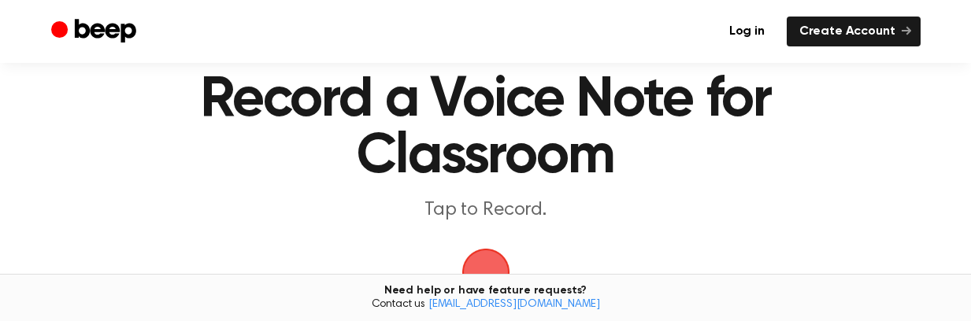
scroll to position [157, 0]
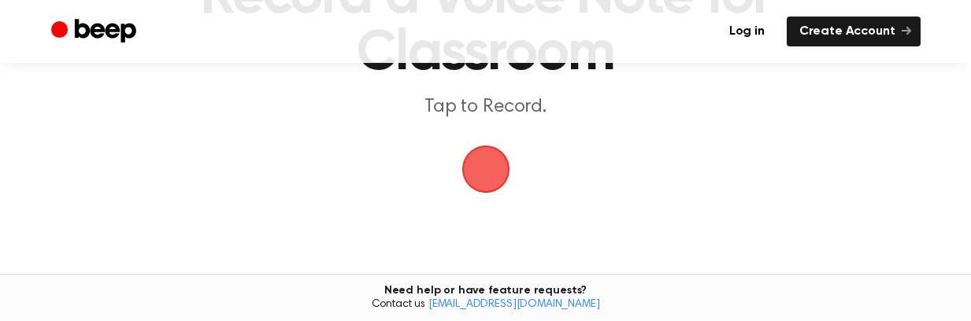
click at [520, 169] on main "Record a Voice Note for Classroom Tap to Record. Tired of copying and pasting? …" at bounding box center [485, 121] width 971 height 557
click at [486, 165] on span "button" at bounding box center [485, 169] width 78 height 78
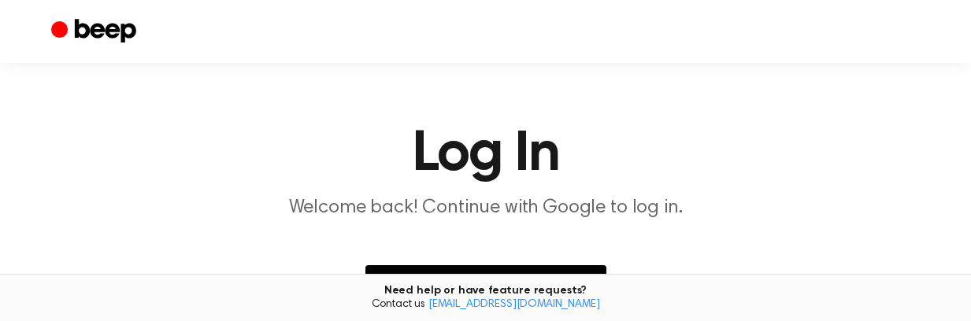
scroll to position [157, 0]
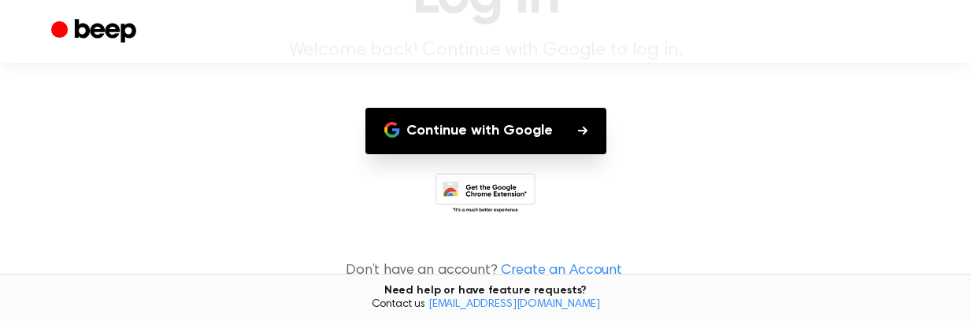
click at [560, 131] on button "Continue with Google" at bounding box center [485, 131] width 241 height 46
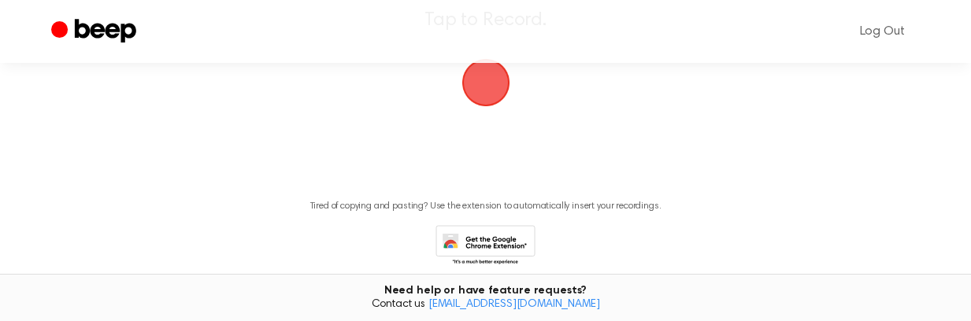
scroll to position [248, 0]
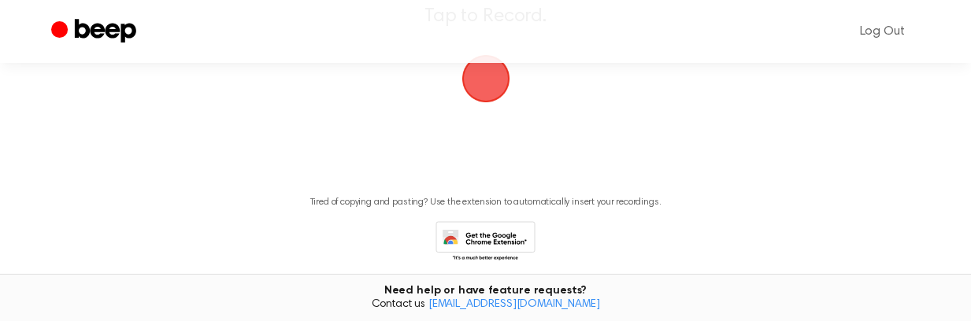
click at [486, 99] on span "button" at bounding box center [485, 79] width 68 height 68
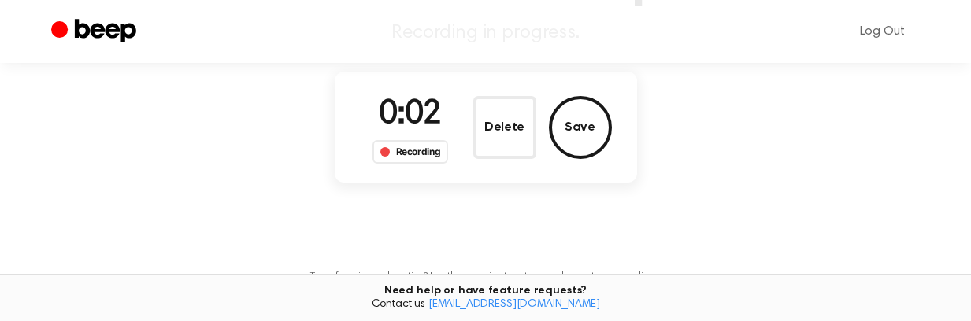
scroll to position [91, 0]
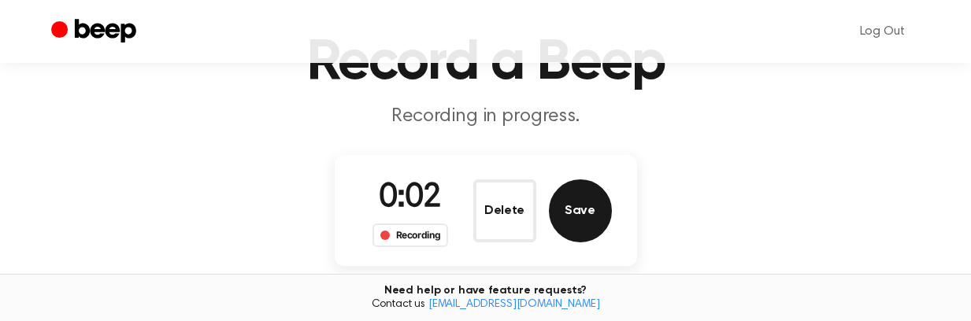
click at [575, 215] on button "Save" at bounding box center [580, 210] width 63 height 63
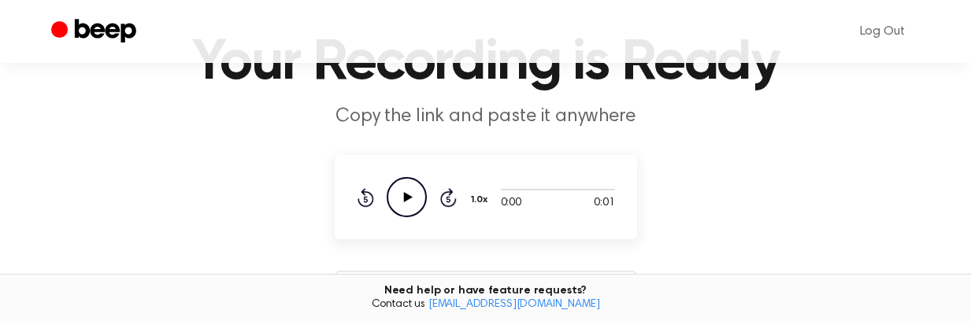
click at [392, 202] on icon "Play Audio" at bounding box center [406, 197] width 40 height 40
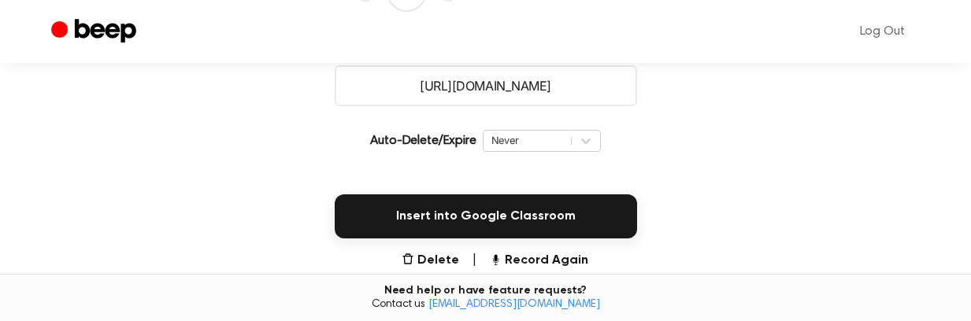
scroll to position [327, 0]
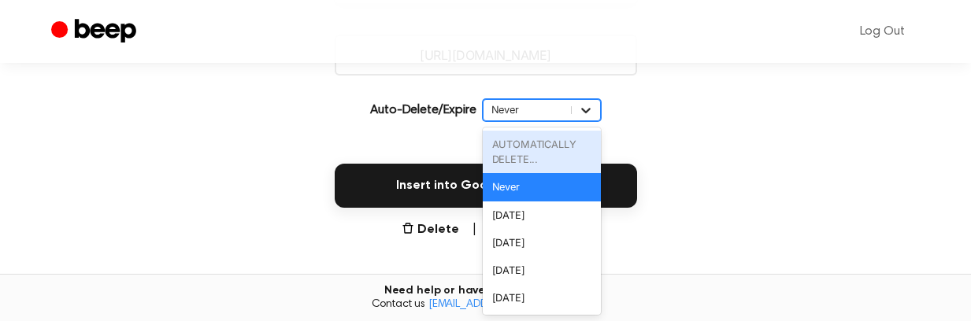
click at [579, 108] on icon at bounding box center [586, 110] width 16 height 16
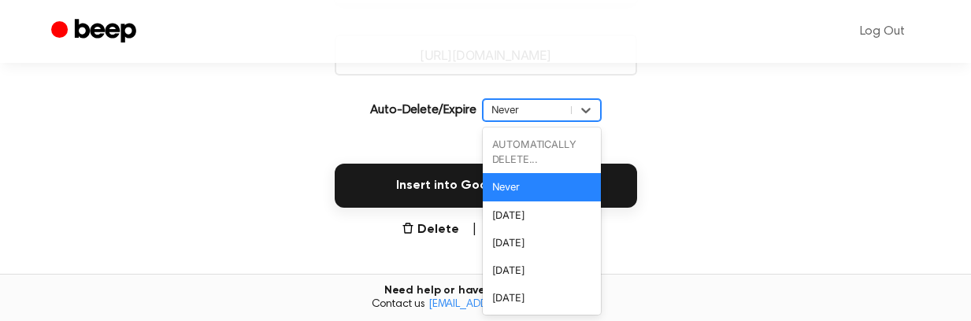
click at [446, 147] on div "Insert into Google Classroom" at bounding box center [485, 176] width 933 height 63
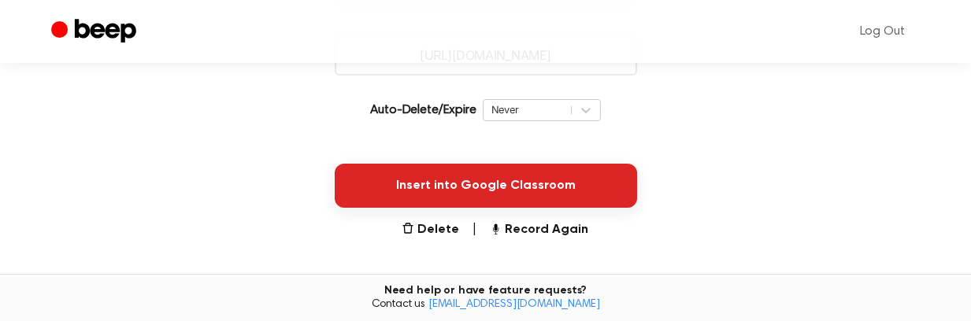
click at [458, 191] on button "Insert into Google Classroom" at bounding box center [486, 186] width 302 height 44
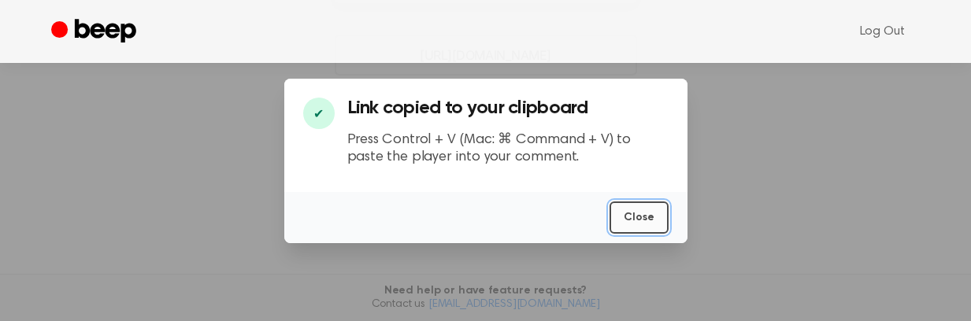
click at [651, 218] on button "Close" at bounding box center [638, 218] width 59 height 32
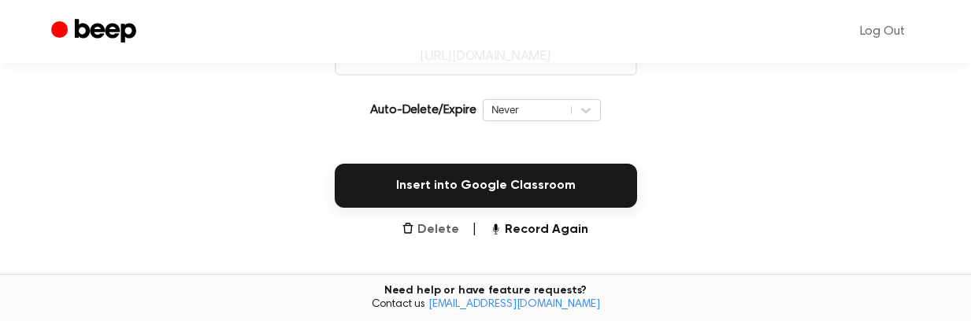
click at [458, 235] on button "Delete" at bounding box center [429, 229] width 57 height 19
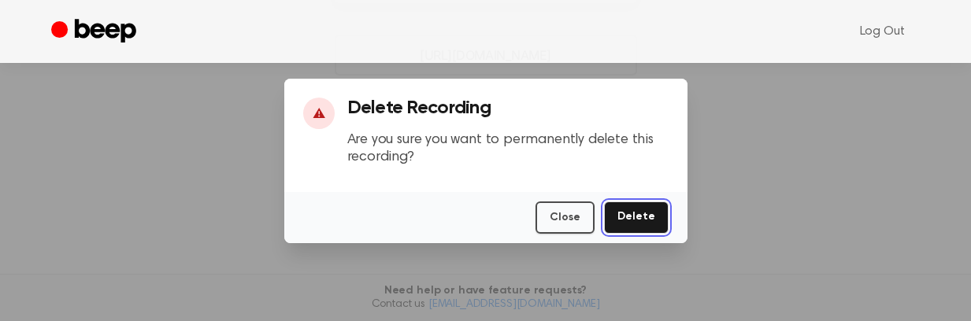
click at [662, 209] on button "Delete" at bounding box center [636, 218] width 65 height 32
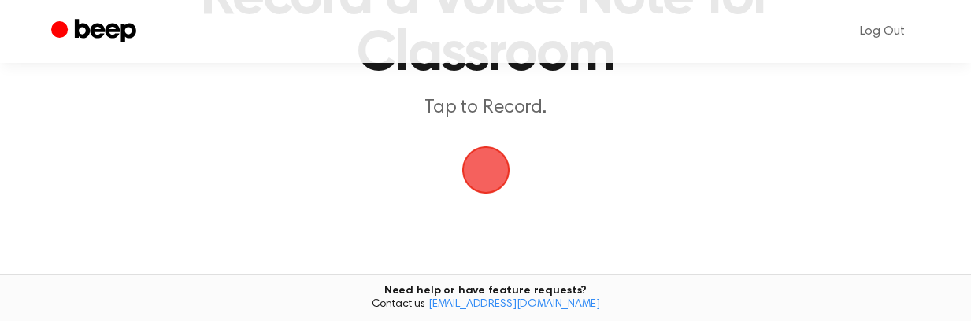
scroll to position [157, 0]
click at [498, 173] on span "button" at bounding box center [485, 169] width 69 height 69
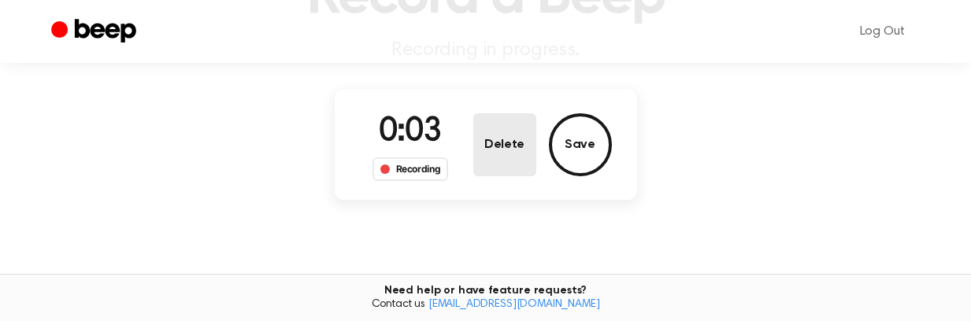
click at [501, 130] on button "Delete" at bounding box center [504, 144] width 63 height 63
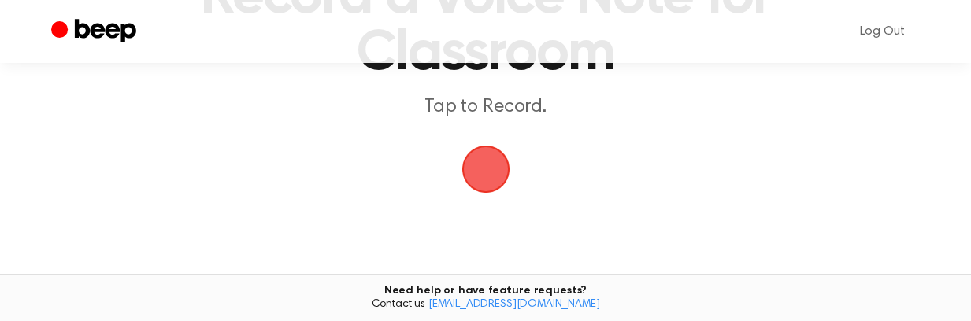
click at [492, 173] on span "button" at bounding box center [486, 169] width 44 height 44
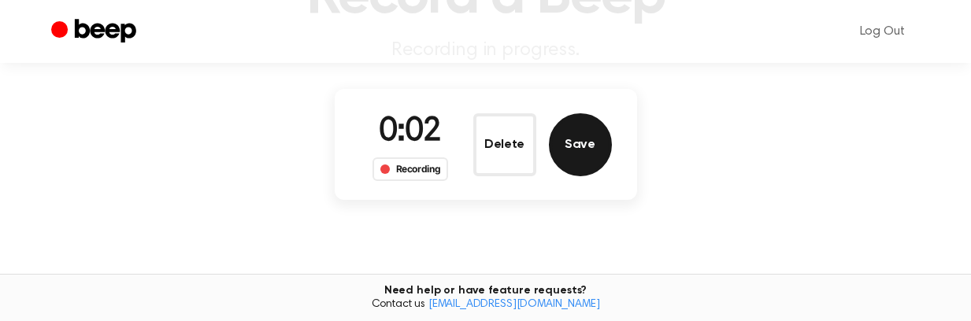
click at [589, 160] on button "Save" at bounding box center [580, 144] width 63 height 63
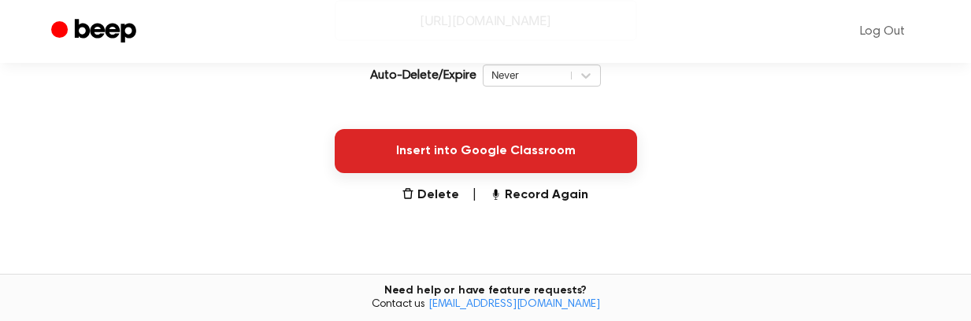
scroll to position [362, 0]
click at [505, 148] on button "Insert into Google Classroom" at bounding box center [486, 151] width 302 height 44
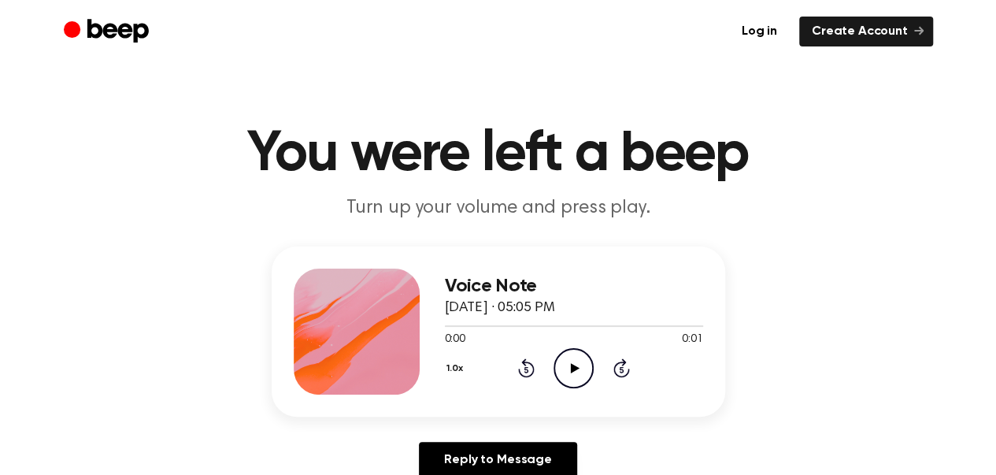
click at [571, 375] on icon "Play Audio" at bounding box center [573, 368] width 40 height 40
